Goal: Book appointment/travel/reservation

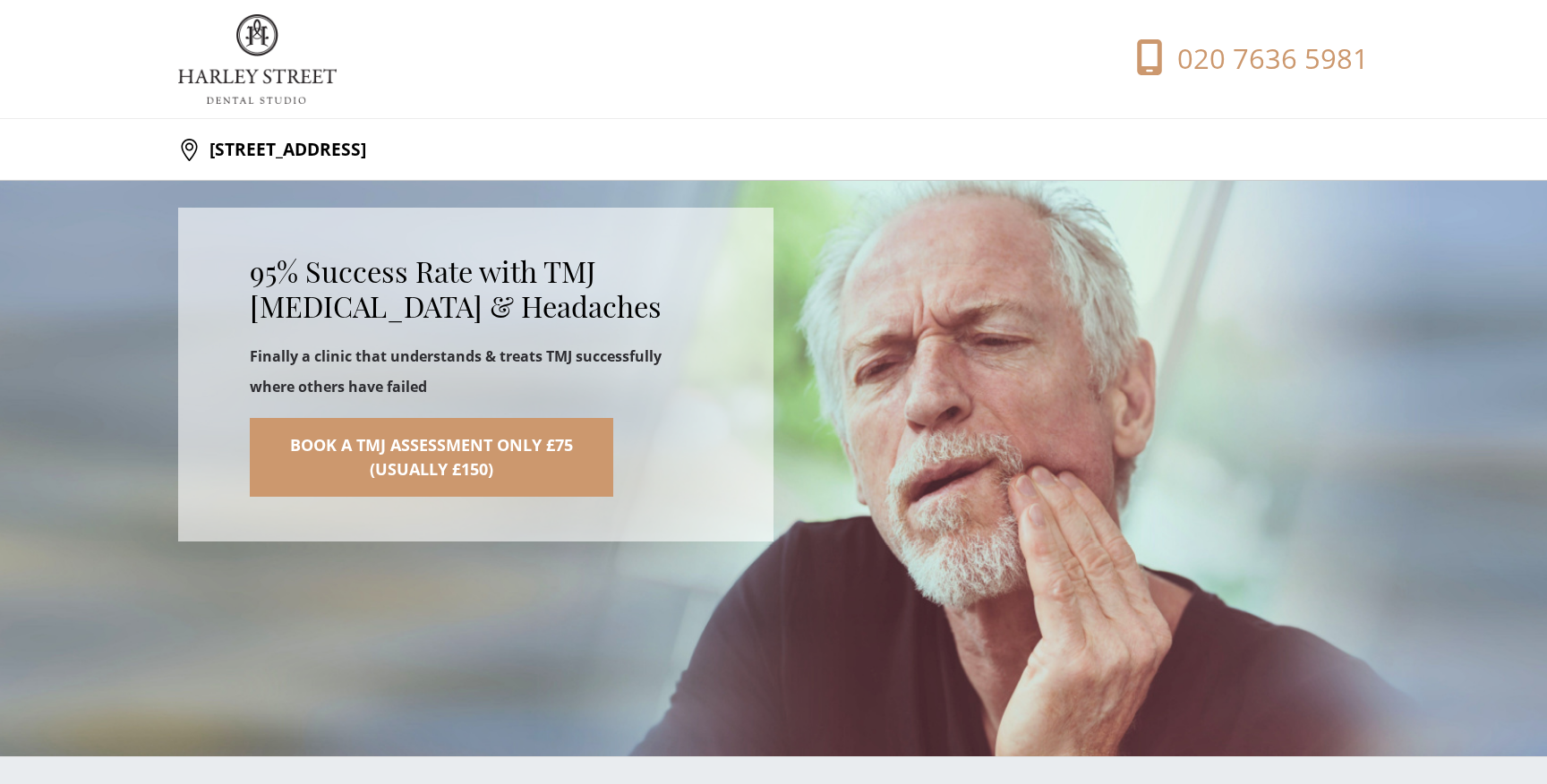
click at [455, 467] on link "Book a TMJ Assessment Only £75 (Usually £150)" at bounding box center [432, 457] width 363 height 79
click at [459, 463] on link "Book a TMJ Assessment Only £75 (Usually £150)" at bounding box center [432, 457] width 363 height 79
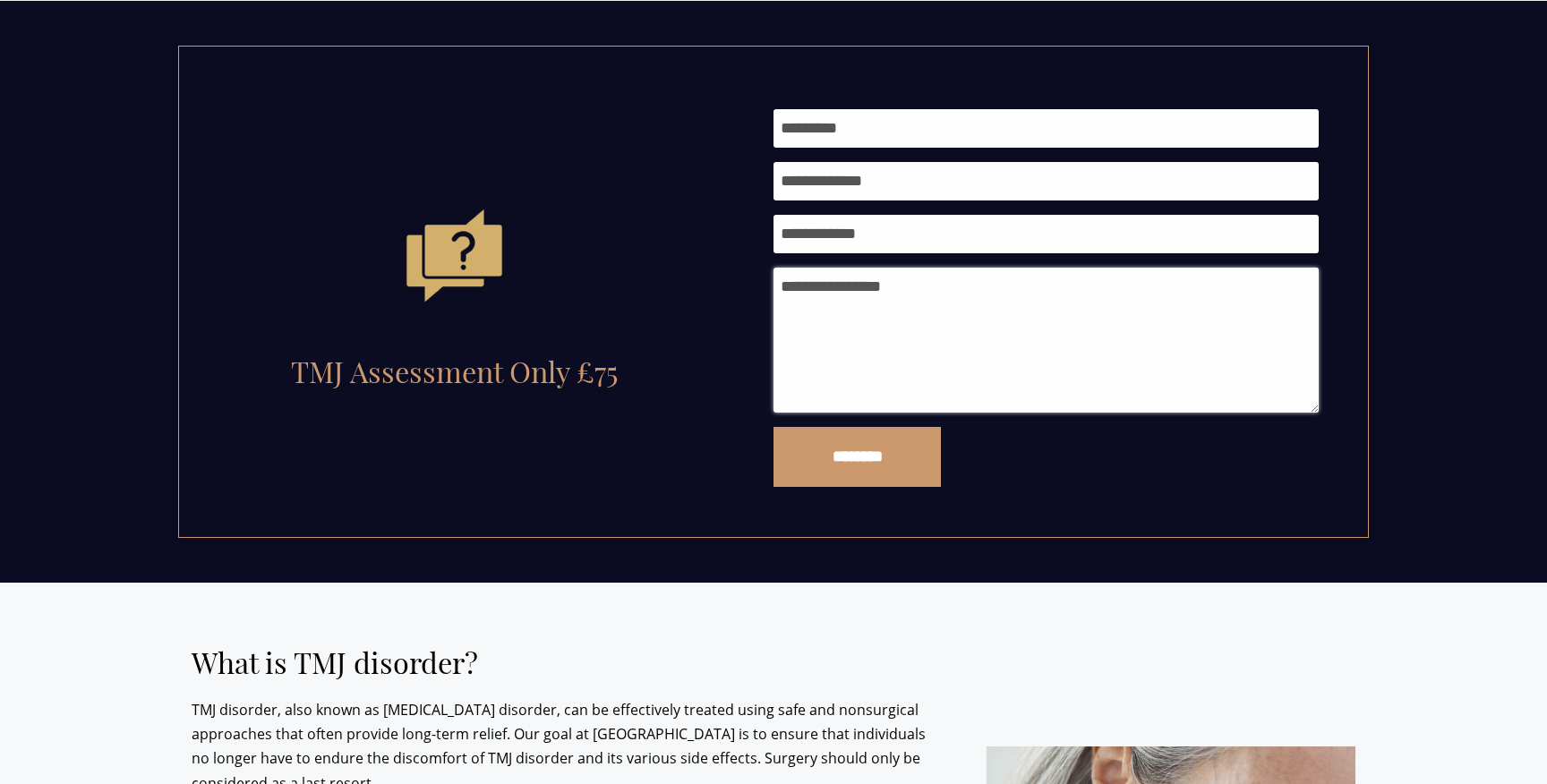
click at [910, 292] on textarea "How can we help?" at bounding box center [1046, 340] width 545 height 145
click at [858, 137] on input "Your name" at bounding box center [1046, 128] width 545 height 38
click at [857, 189] on input "Email address" at bounding box center [1046, 181] width 545 height 38
click at [857, 219] on input "Phone number" at bounding box center [1046, 234] width 545 height 38
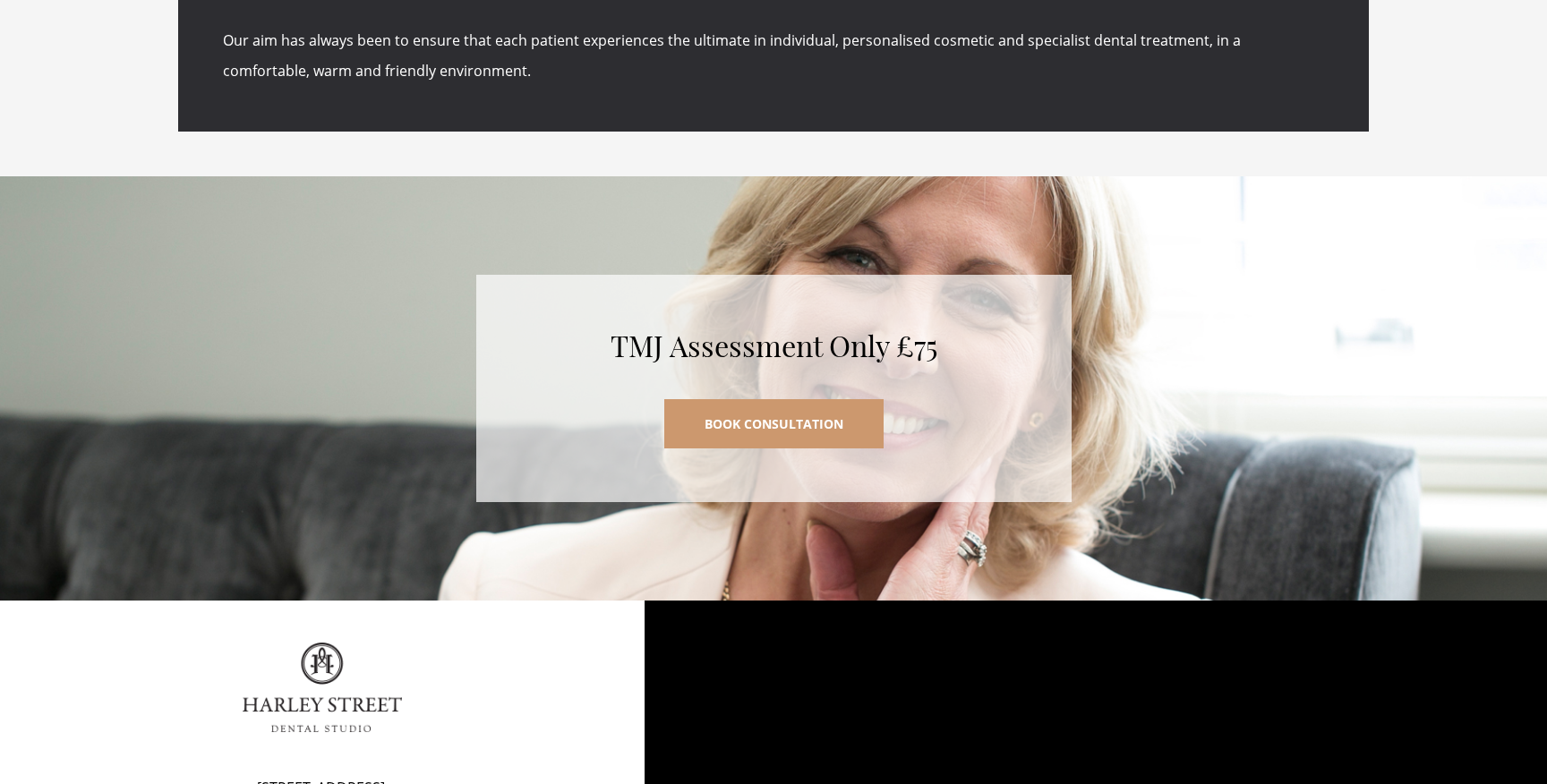
scroll to position [7699, 0]
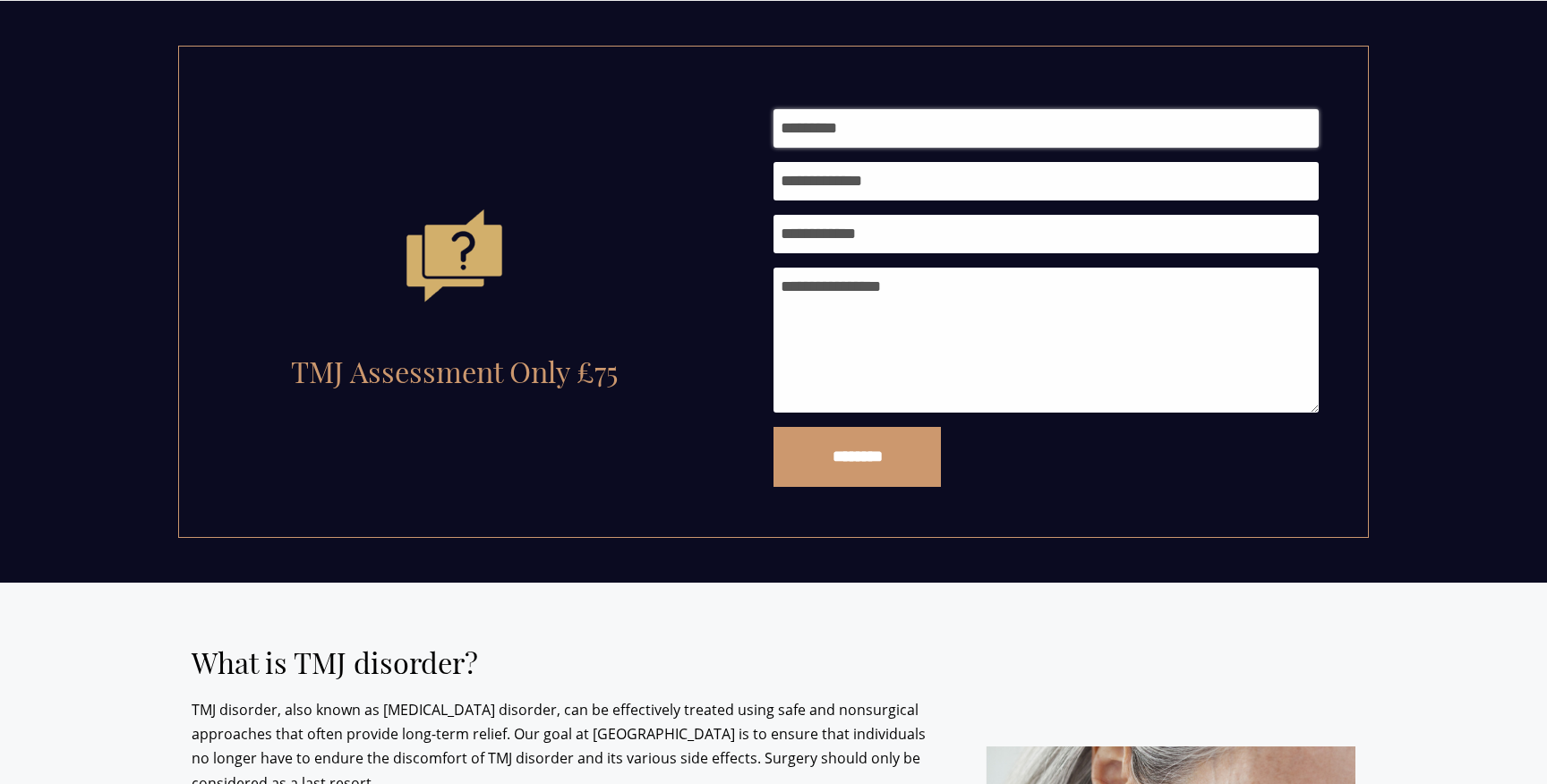
click at [909, 121] on input "Your name" at bounding box center [1046, 128] width 545 height 38
type input "**********"
click at [938, 126] on input "**********" at bounding box center [1046, 128] width 545 height 38
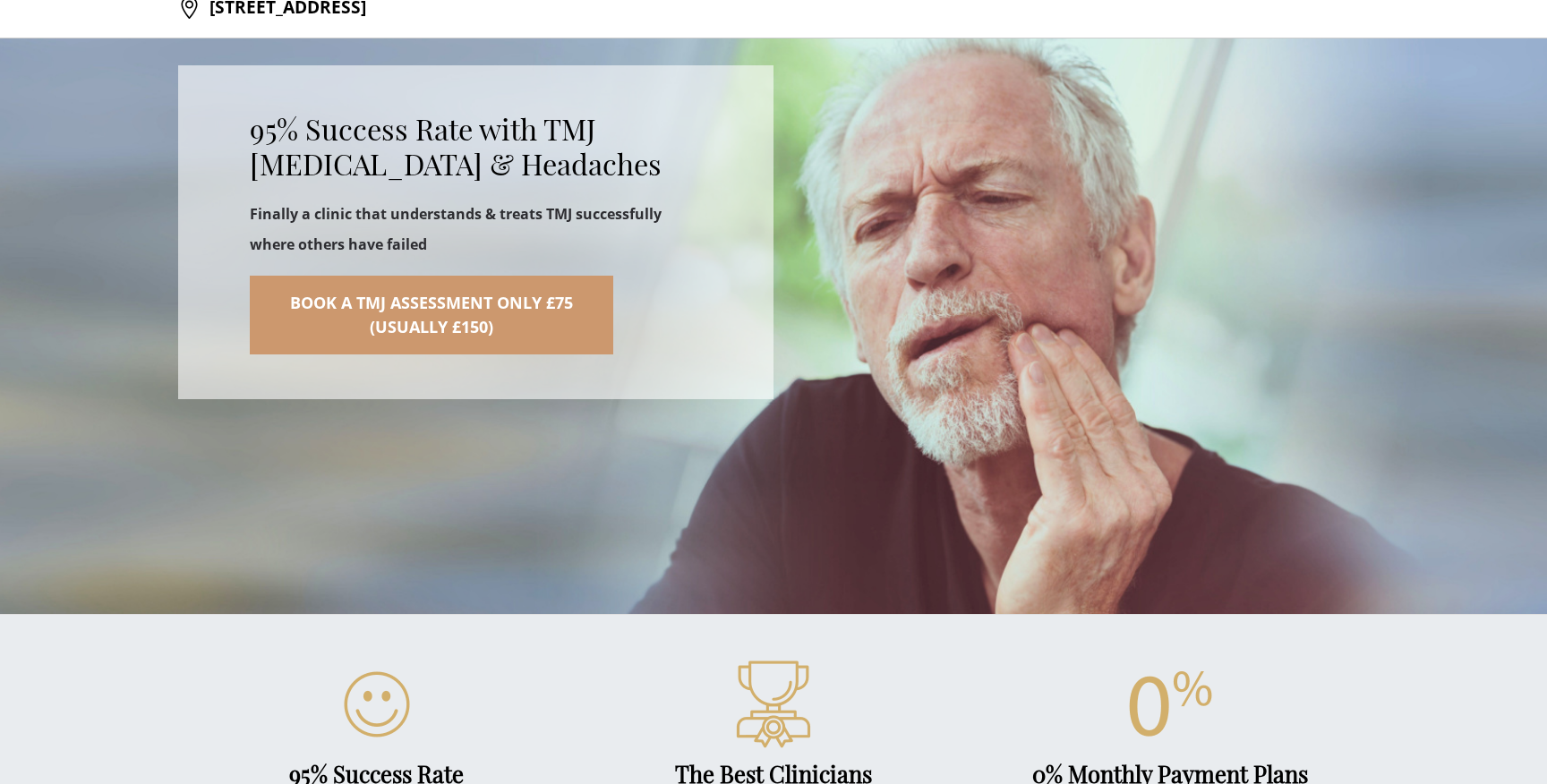
scroll to position [0, 0]
